Goal: Task Accomplishment & Management: Manage account settings

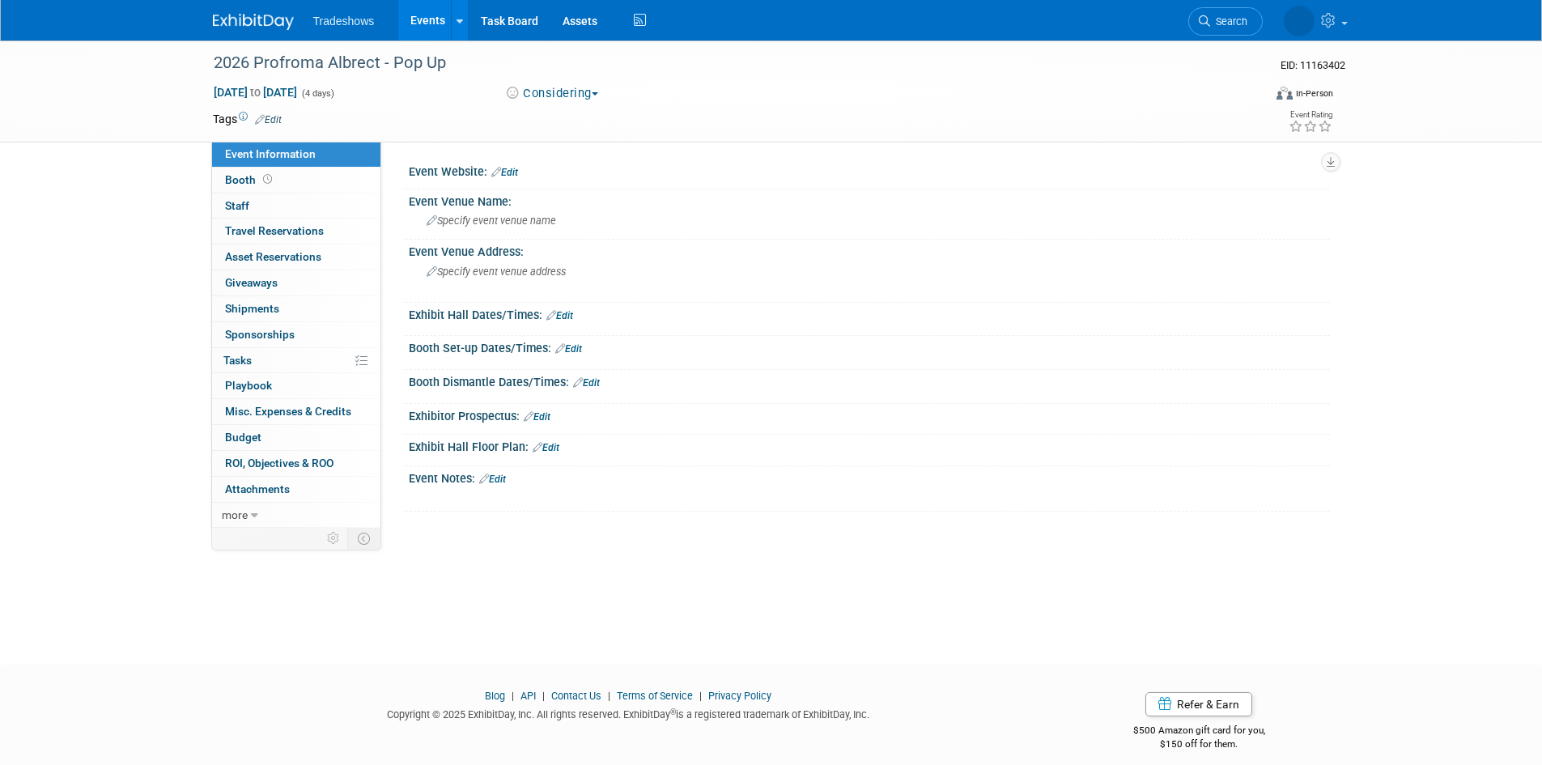
click at [419, 31] on link "Events" at bounding box center [427, 20] width 59 height 40
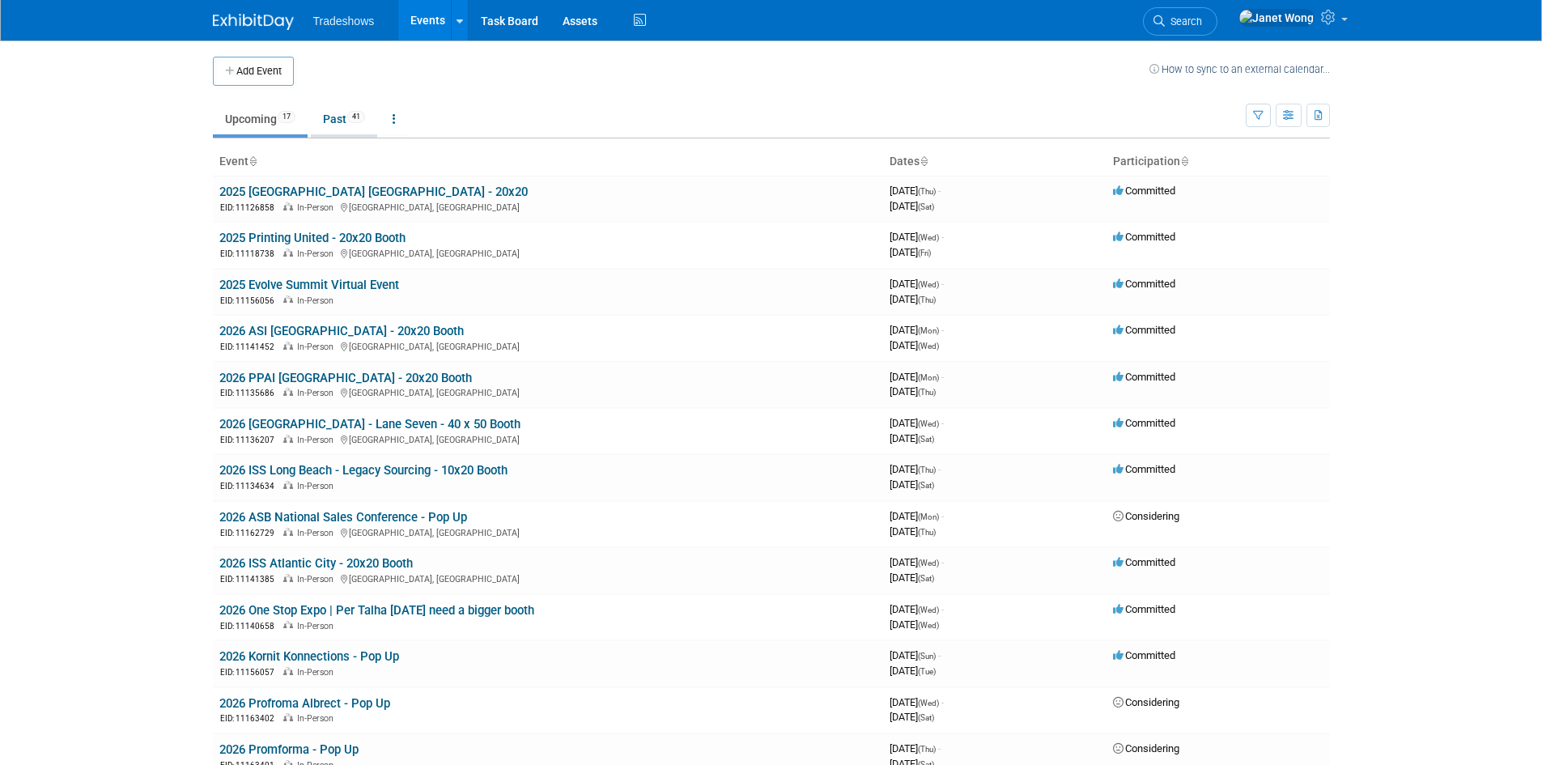
click at [330, 125] on link "Past 41" at bounding box center [344, 119] width 66 height 31
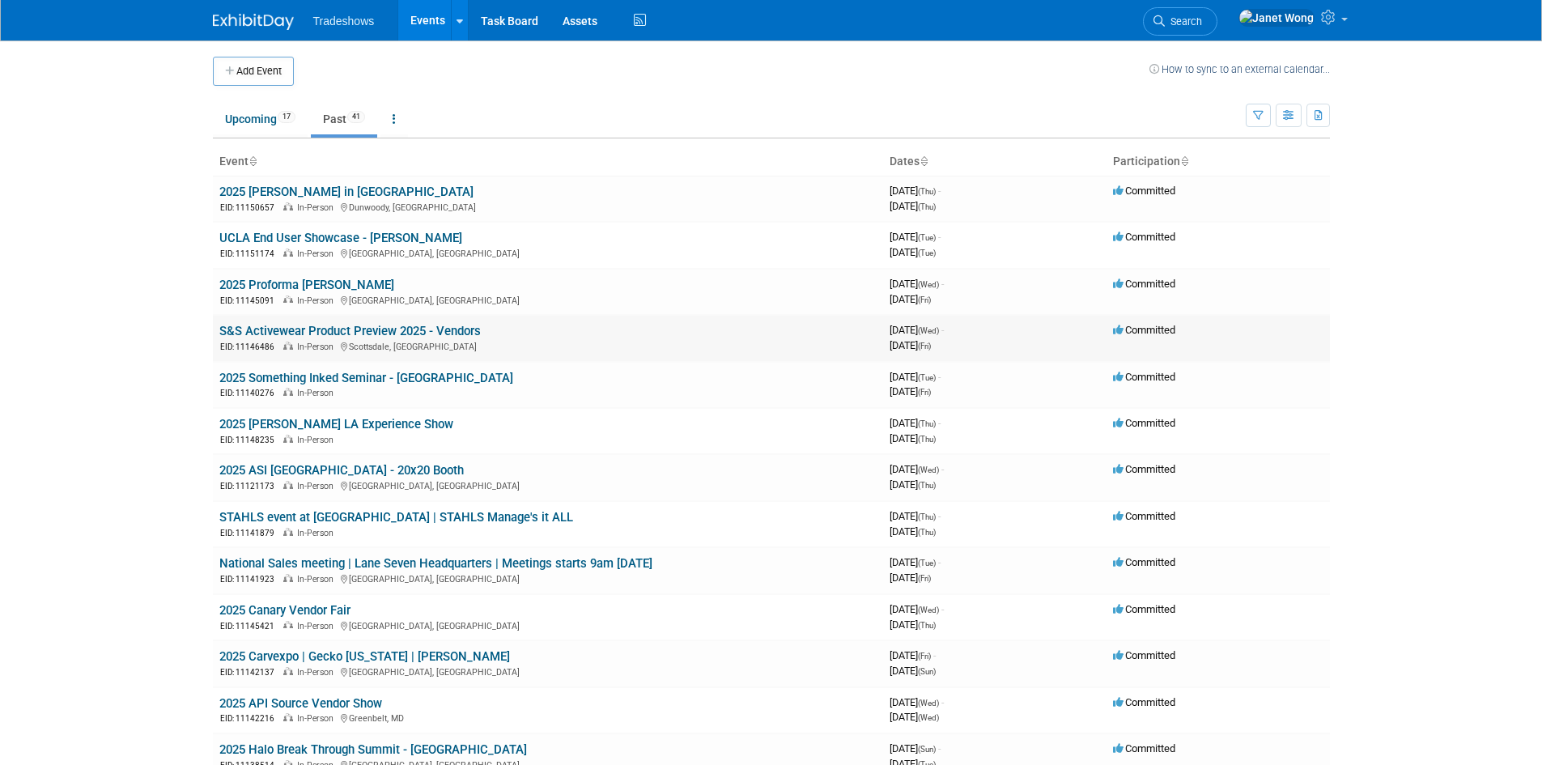
click at [282, 329] on link "S&S Activewear Product Preview 2025 - Vendors" at bounding box center [349, 331] width 261 height 15
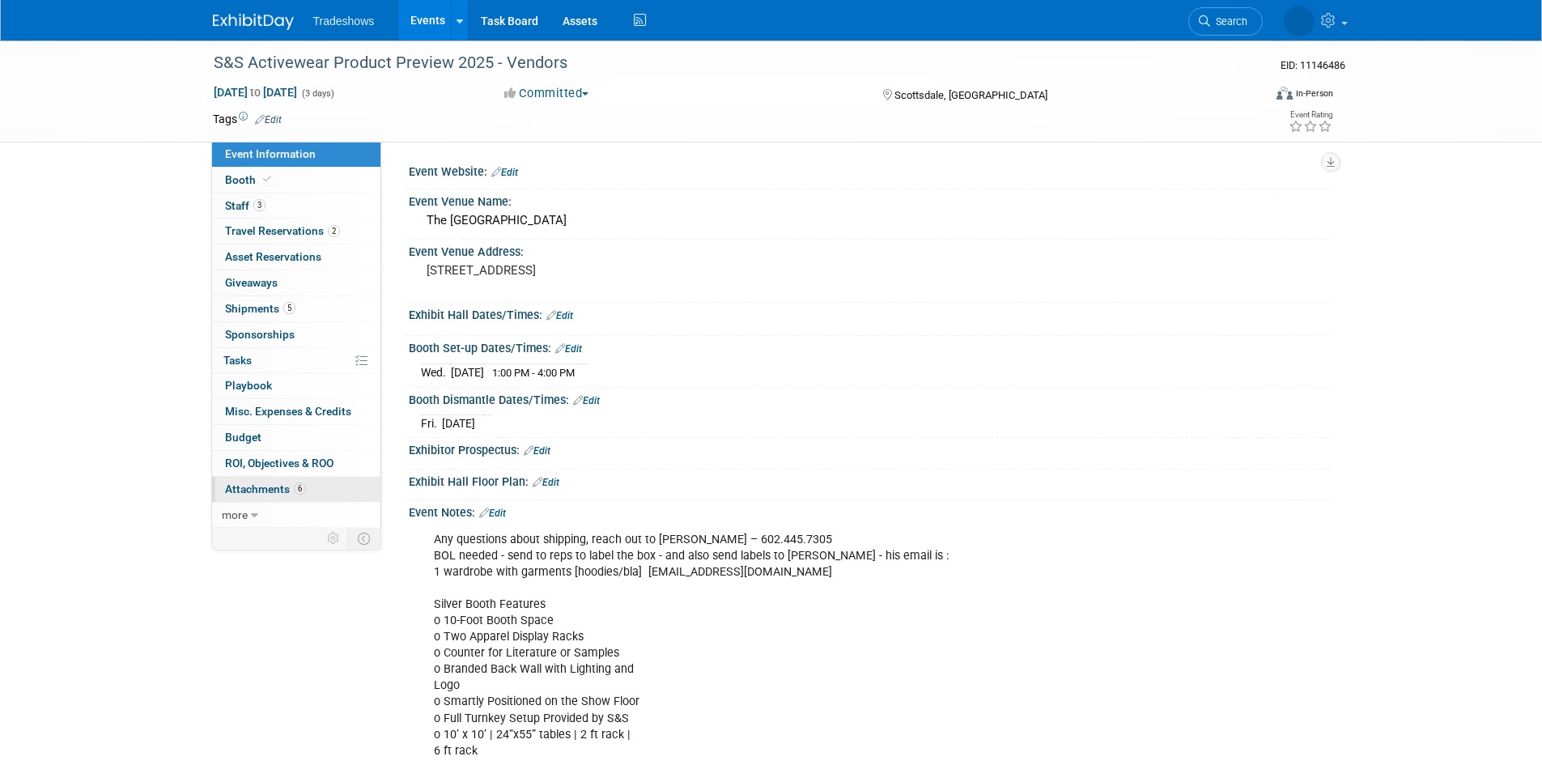
click at [277, 484] on span "Attachments 6" at bounding box center [265, 488] width 81 height 13
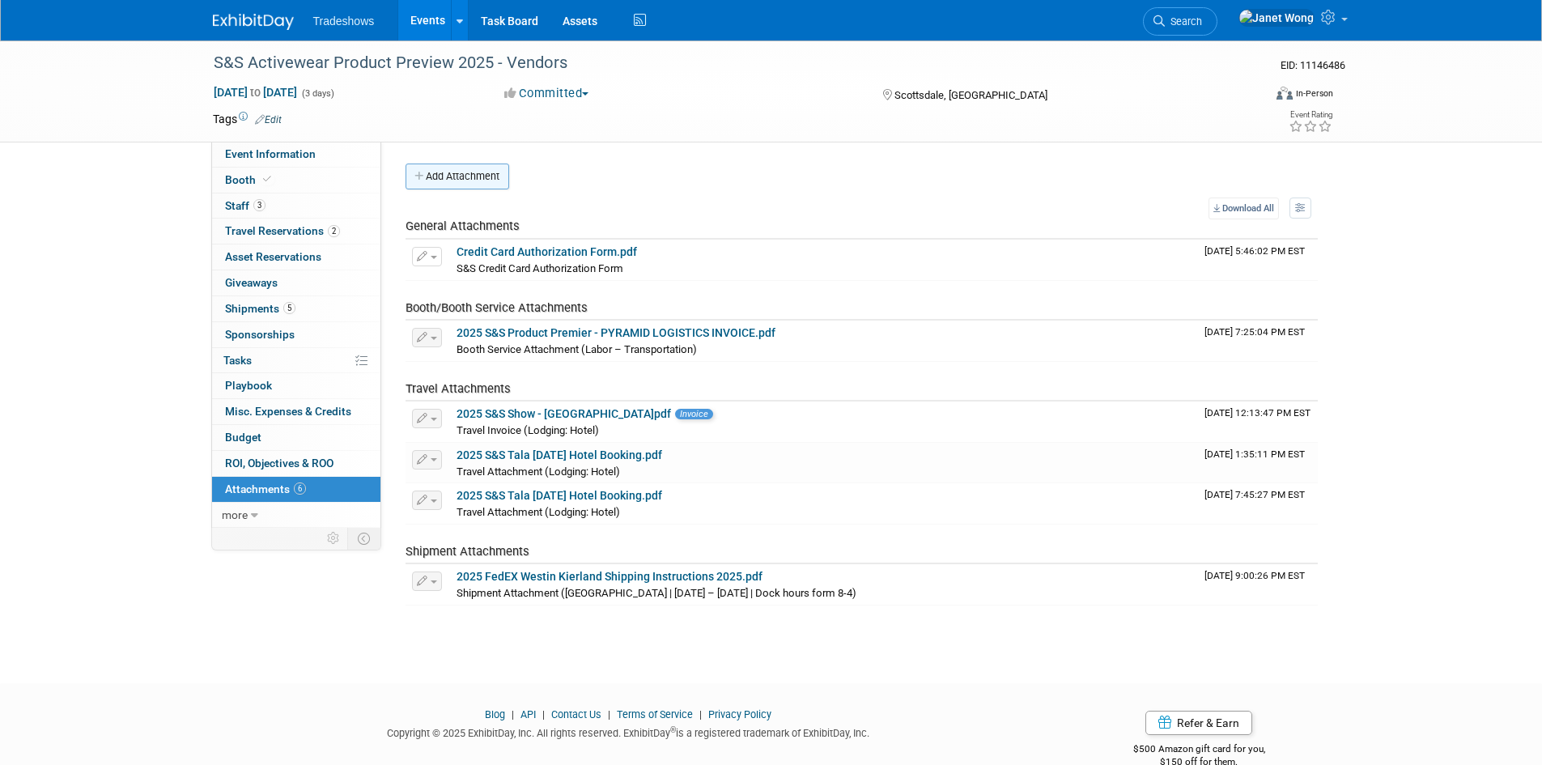
click at [450, 168] on button "Add Attachment" at bounding box center [458, 177] width 104 height 26
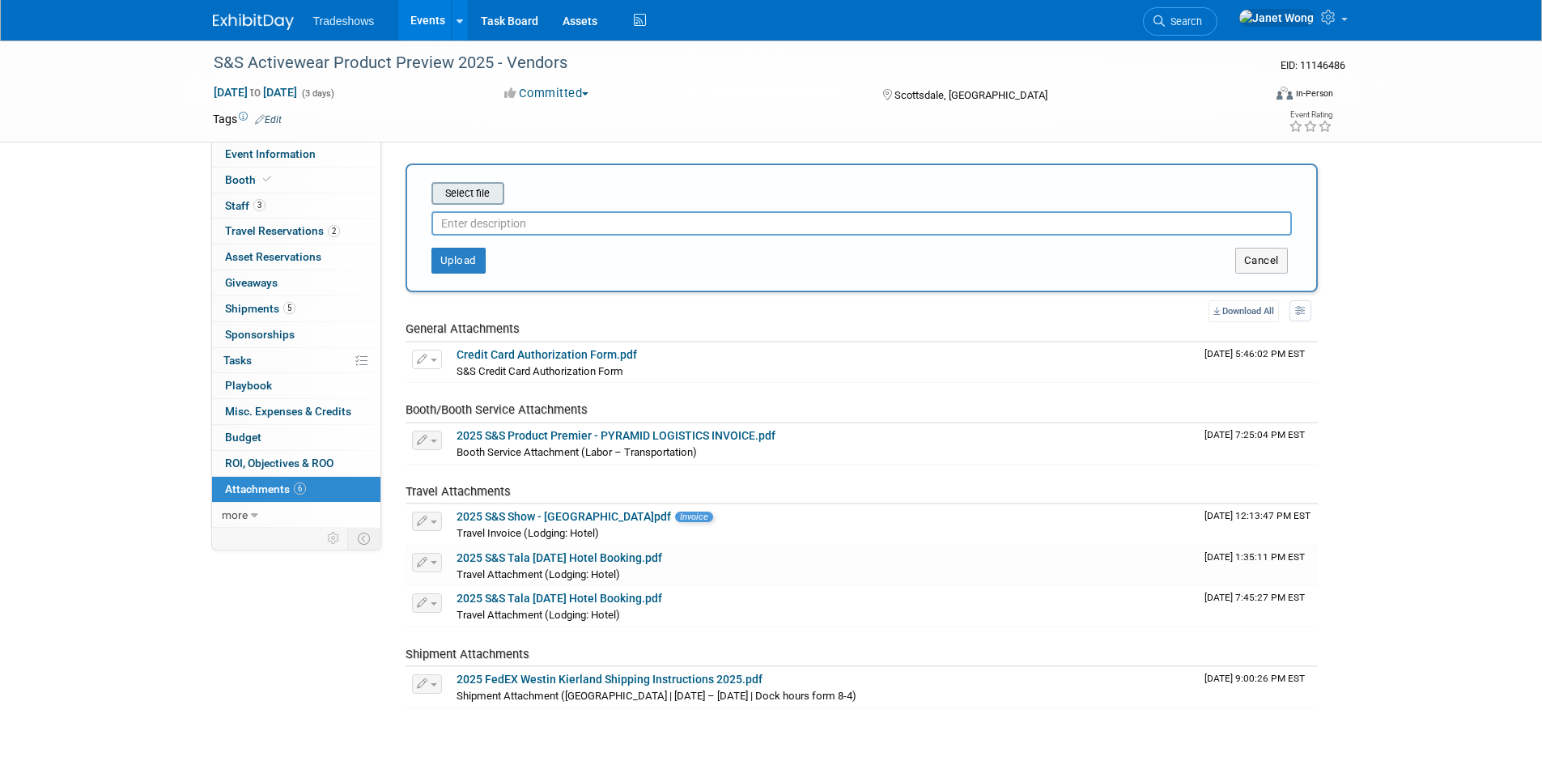
click at [462, 193] on input "file" at bounding box center [406, 193] width 193 height 19
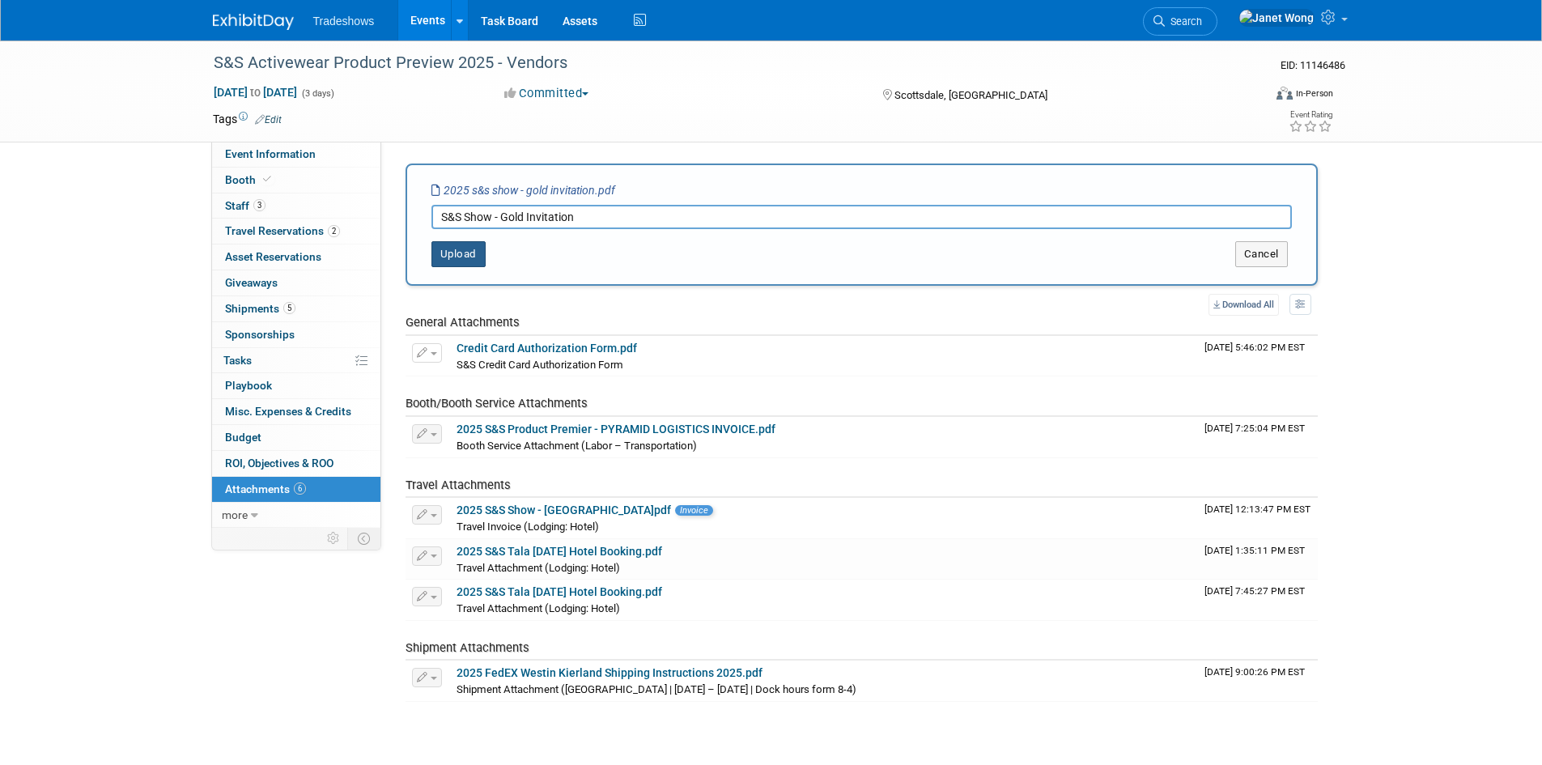
type input "S&S Show - Gold Invitation"
click at [452, 256] on button "Upload" at bounding box center [458, 254] width 54 height 26
